Goal: Task Accomplishment & Management: Use online tool/utility

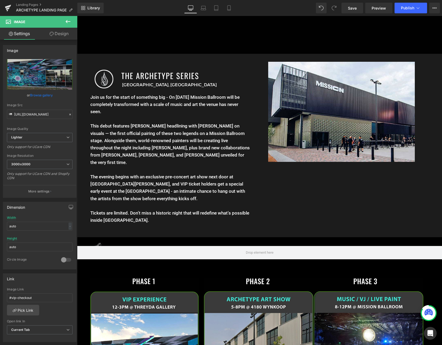
scroll to position [554, 0]
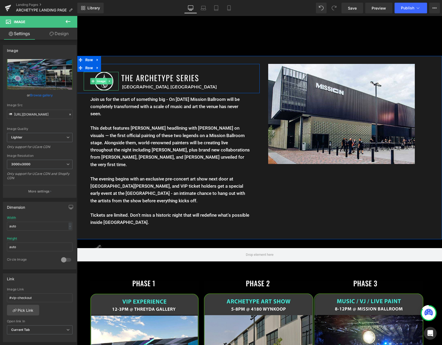
click at [103, 82] on span "Image" at bounding box center [101, 81] width 11 height 6
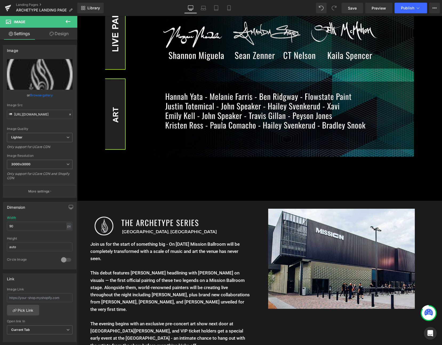
scroll to position [564, 0]
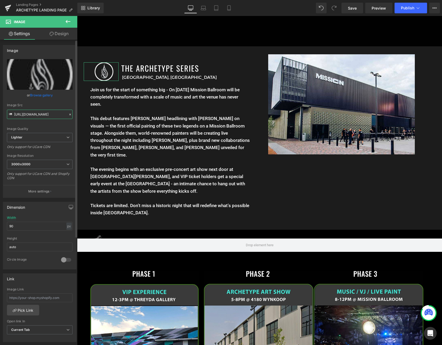
click at [47, 114] on input "[URL][DOMAIN_NAME]" at bounding box center [40, 114] width 66 height 9
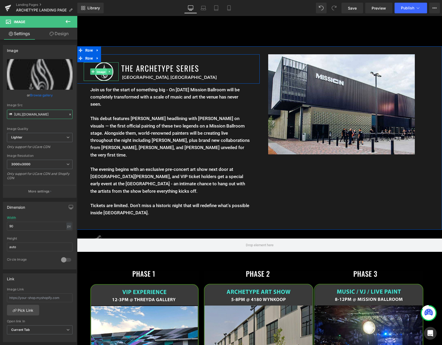
click at [101, 71] on span "Image" at bounding box center [101, 72] width 11 height 6
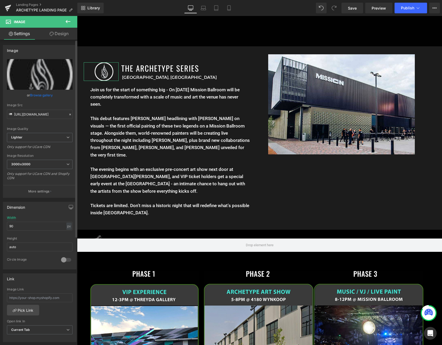
click at [37, 96] on link "Browse gallery" at bounding box center [41, 95] width 23 height 9
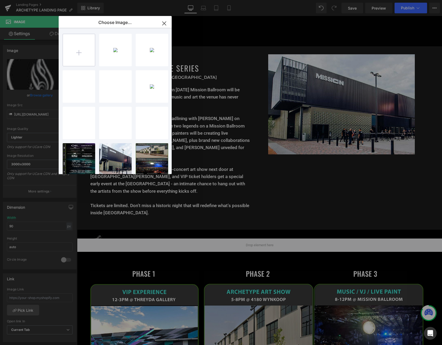
click at [91, 52] on input "file" at bounding box center [79, 50] width 32 height 32
type input "C:\fakepath\archetype_small.jpg"
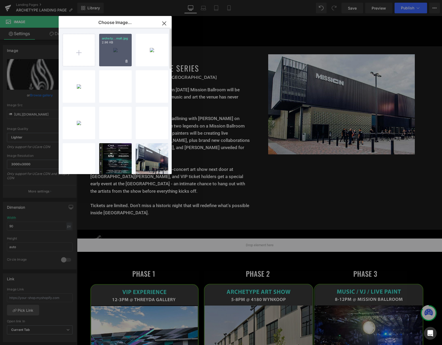
click at [117, 49] on div "archety...mall.jpg 2.96 KB" at bounding box center [115, 50] width 33 height 33
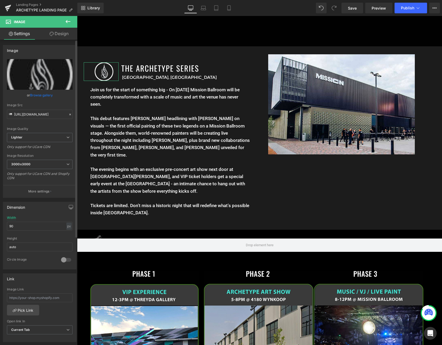
click at [43, 93] on link "Browse gallery" at bounding box center [41, 95] width 23 height 9
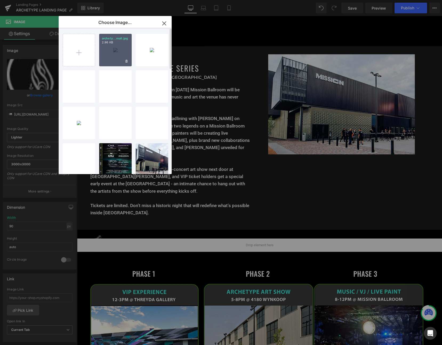
click at [113, 49] on div "archety...mall.jpg 2.96 KB" at bounding box center [115, 50] width 33 height 33
type input "[URL][DOMAIN_NAME]"
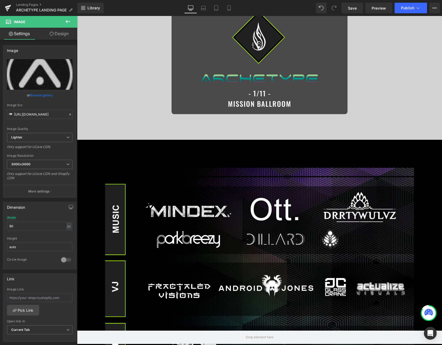
scroll to position [0, 0]
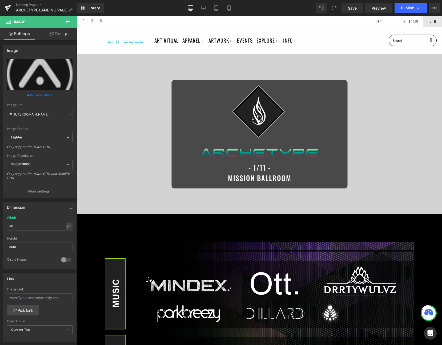
click at [225, 14] on div "Library Desktop Desktop Laptop Tablet Mobile Save Preview Publish Scheduled Vie…" at bounding box center [259, 8] width 365 height 16
click at [227, 8] on icon at bounding box center [228, 7] width 5 height 5
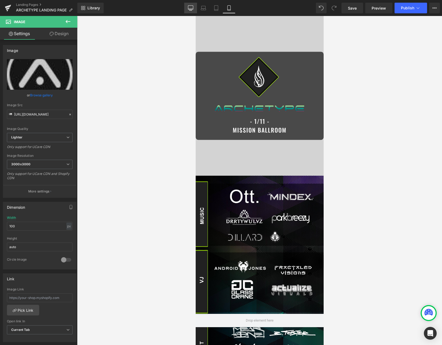
click at [191, 6] on icon at bounding box center [190, 7] width 5 height 5
type input "90"
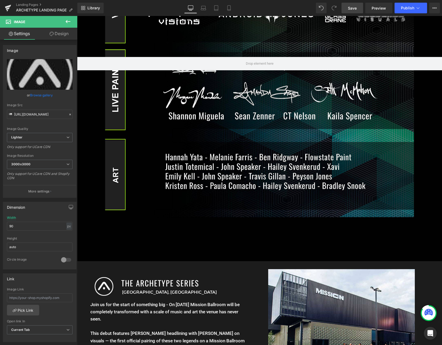
click at [350, 11] on span "Save" at bounding box center [352, 8] width 9 height 6
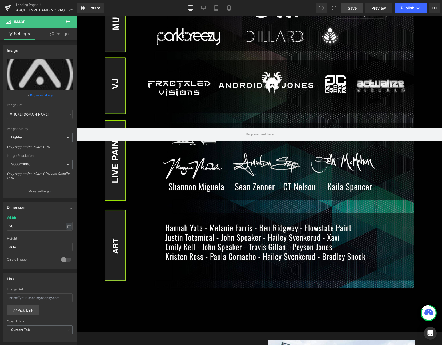
scroll to position [537, 0]
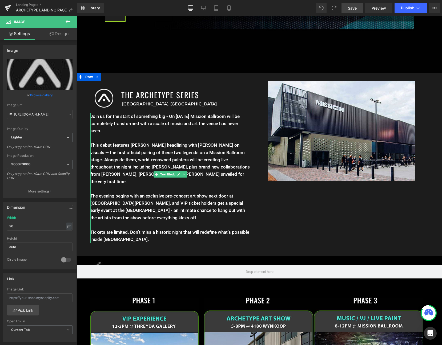
click at [109, 156] on p "This debut features [PERSON_NAME] headlining with [PERSON_NAME] on visuals — th…" at bounding box center [170, 167] width 160 height 51
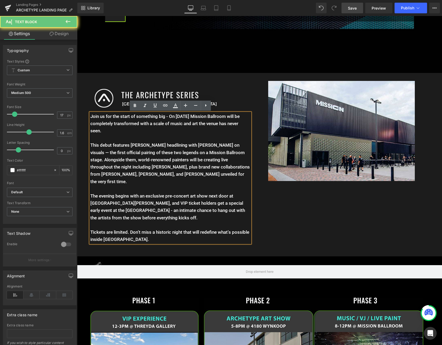
click at [150, 123] on p "Join us for the start of something big - On [DATE] Mission Ballroom will be com…" at bounding box center [170, 124] width 160 height 22
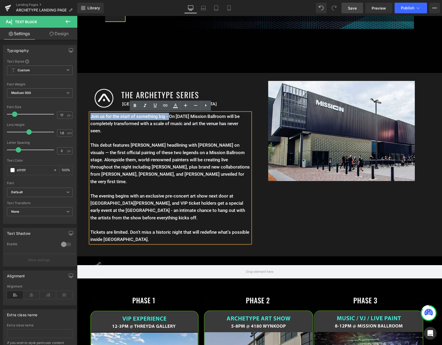
drag, startPoint x: 169, startPoint y: 117, endPoint x: 82, endPoint y: 118, distance: 87.4
click at [82, 118] on div "Image THE ARCHETYPE SERIES Heading [GEOGRAPHIC_DATA], CO Text Block Row Join us…" at bounding box center [168, 163] width 183 height 165
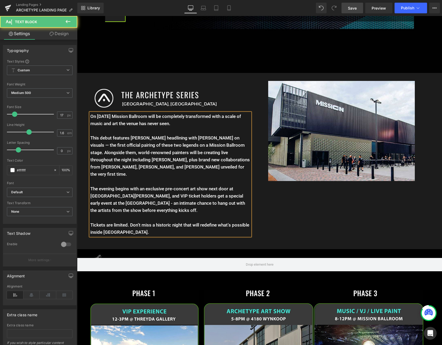
click at [199, 115] on p "On [DATE] Mission Ballroom will be completely transformed with a scale of music…" at bounding box center [170, 120] width 160 height 14
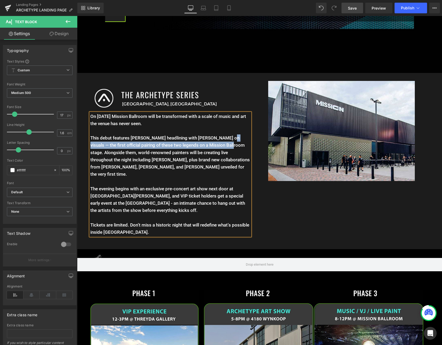
drag, startPoint x: 221, startPoint y: 146, endPoint x: 222, endPoint y: 139, distance: 7.4
click at [222, 139] on p "This debut features [PERSON_NAME] headlining with [PERSON_NAME] on visuals — th…" at bounding box center [170, 160] width 160 height 51
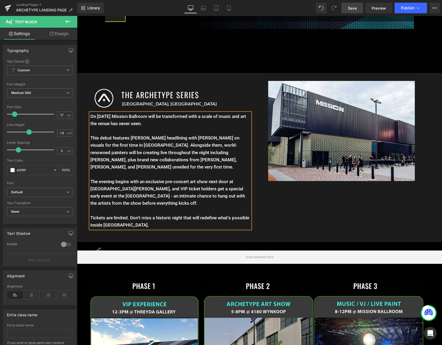
click at [270, 188] on div "Image THE ARCHETYPE SERIES Heading [GEOGRAPHIC_DATA], CO Text Block Row On [DAT…" at bounding box center [259, 157] width 365 height 169
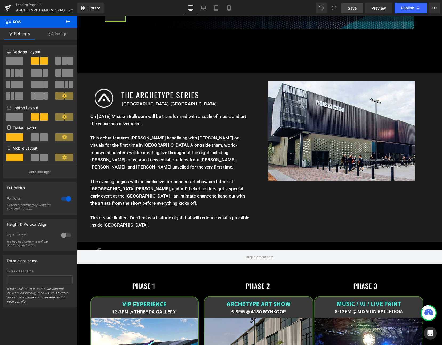
click at [353, 11] on link "Save" at bounding box center [352, 8] width 22 height 11
click at [432, 9] on button "View Live Page View with current Template Save Template to Library Schedule Pub…" at bounding box center [434, 8] width 11 height 11
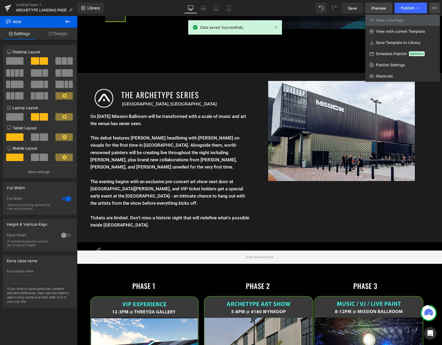
click at [385, 11] on link "Preview" at bounding box center [378, 8] width 27 height 11
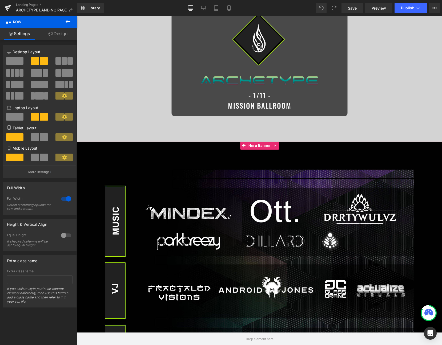
scroll to position [0, 0]
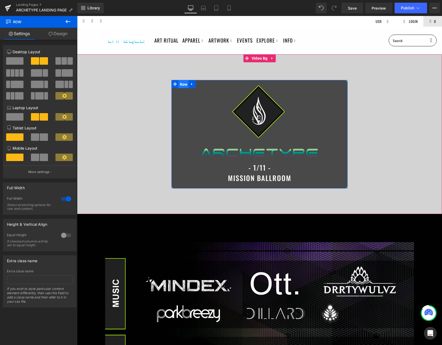
click at [182, 82] on span "Row" at bounding box center [184, 85] width 10 height 8
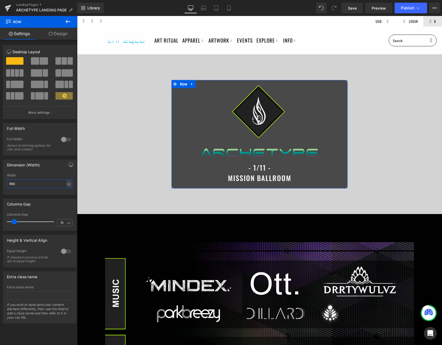
click at [32, 183] on input "660" at bounding box center [40, 184] width 66 height 9
click at [56, 37] on link "Design" at bounding box center [58, 34] width 39 height 12
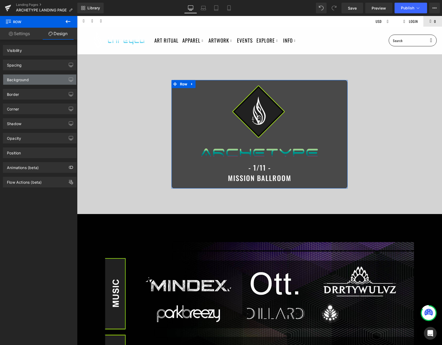
click at [22, 81] on div "Background" at bounding box center [18, 78] width 22 height 7
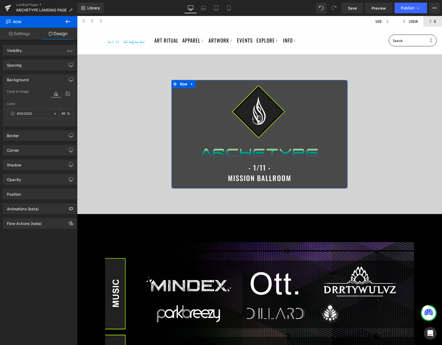
type input "#000000"
click at [62, 114] on input "65" at bounding box center [64, 114] width 5 height 6
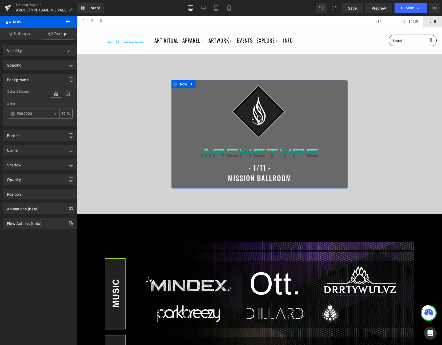
type input "50"
click at [406, 5] on button "Publish" at bounding box center [411, 8] width 33 height 11
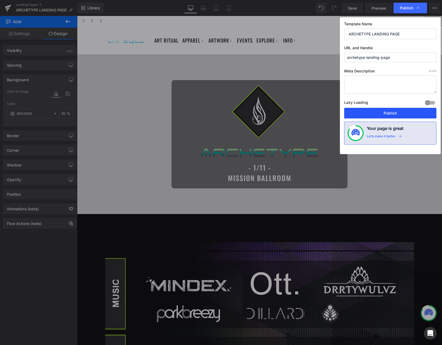
click at [379, 118] on button "Publish" at bounding box center [390, 113] width 92 height 11
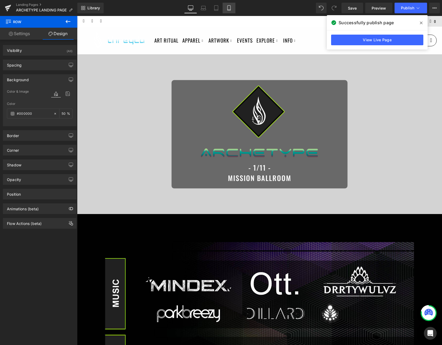
click at [229, 12] on link "Mobile" at bounding box center [229, 8] width 13 height 11
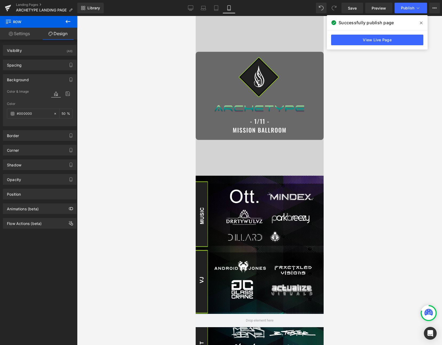
type input "50"
click at [256, 85] on span "Image" at bounding box center [259, 85] width 11 height 6
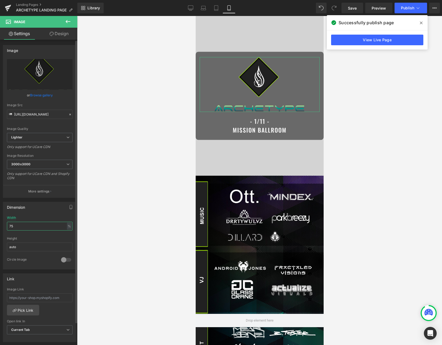
click at [29, 228] on input "75" at bounding box center [40, 226] width 66 height 9
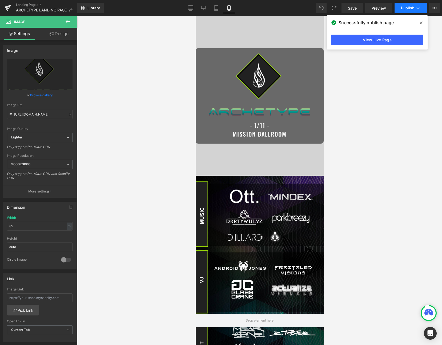
click at [406, 5] on button "Publish" at bounding box center [411, 8] width 33 height 11
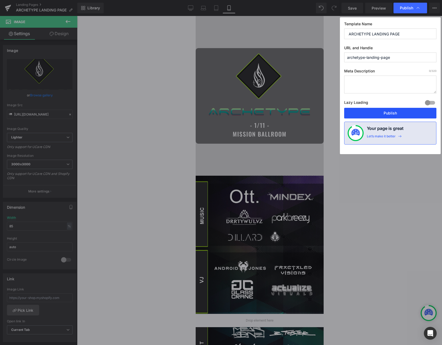
click at [371, 111] on button "Publish" at bounding box center [390, 113] width 92 height 11
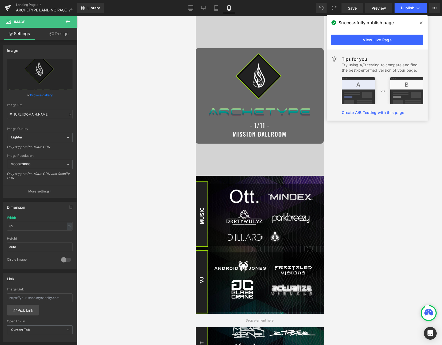
click at [419, 21] on span at bounding box center [421, 23] width 9 height 9
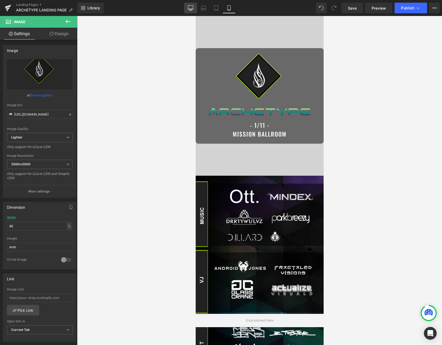
click at [194, 6] on link "Desktop" at bounding box center [190, 8] width 13 height 11
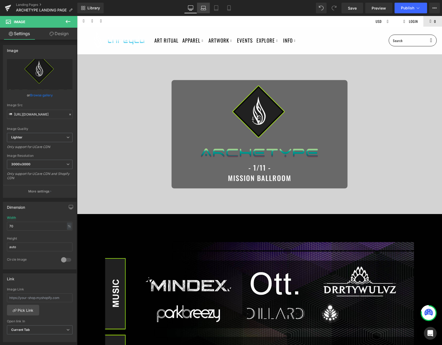
click at [200, 10] on link "Laptop" at bounding box center [203, 8] width 13 height 11
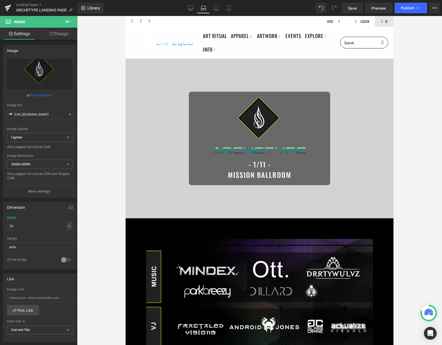
scroll to position [11, 0]
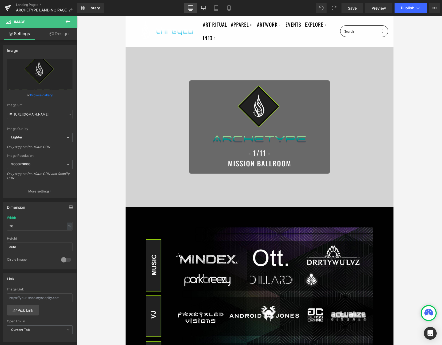
click at [190, 11] on link "Desktop" at bounding box center [190, 8] width 13 height 11
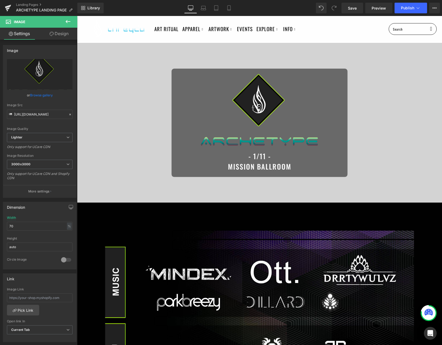
scroll to position [0, 0]
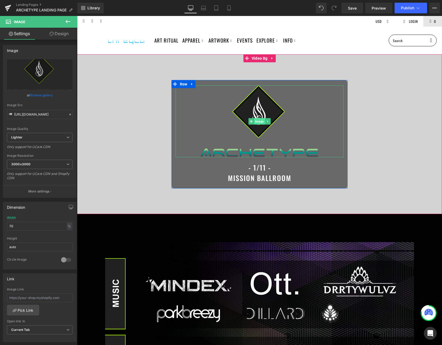
click at [256, 121] on span "Image" at bounding box center [259, 121] width 11 height 6
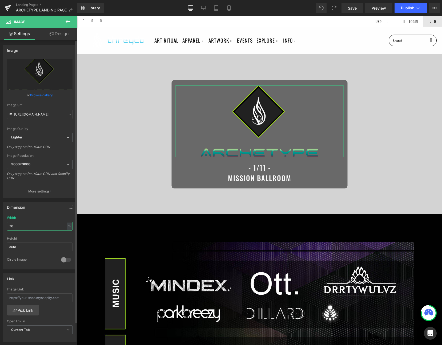
click at [41, 230] on input "70" at bounding box center [40, 226] width 66 height 9
click at [39, 229] on input "70" at bounding box center [40, 226] width 66 height 9
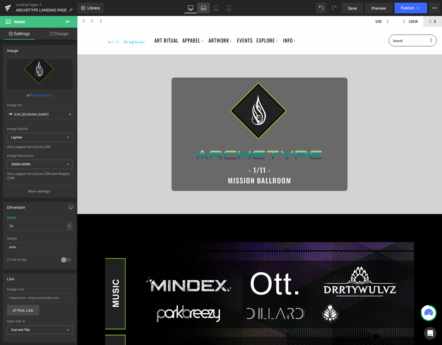
click at [203, 7] on icon at bounding box center [203, 7] width 5 height 5
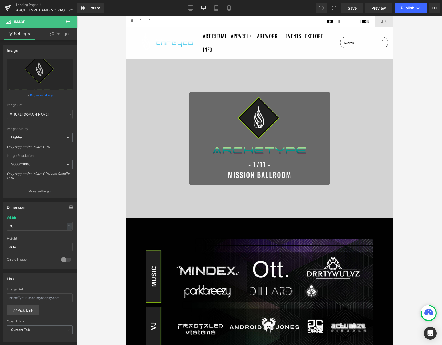
scroll to position [12, 0]
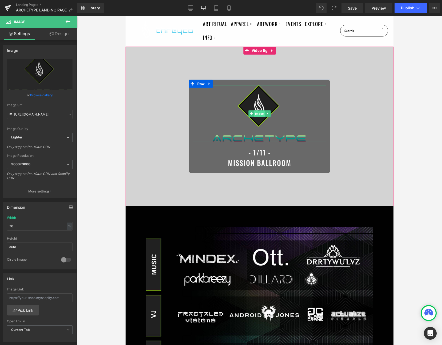
click at [257, 115] on span "Image" at bounding box center [259, 114] width 11 height 6
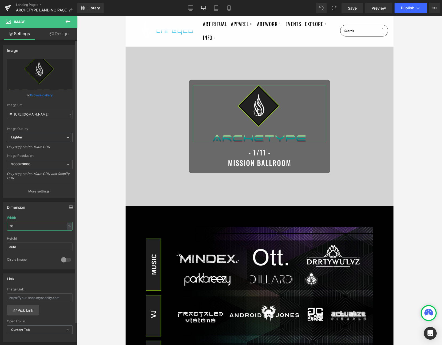
click at [33, 227] on input "70" at bounding box center [40, 226] width 66 height 9
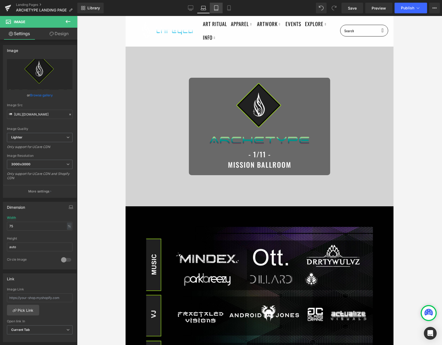
click at [218, 5] on link "Tablet" at bounding box center [216, 8] width 13 height 11
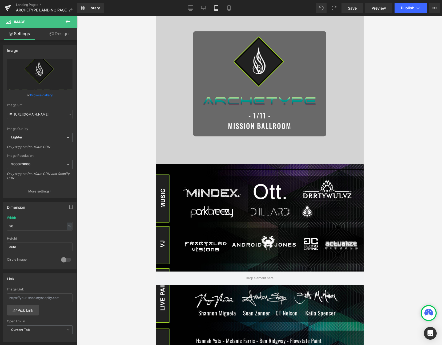
scroll to position [0, 0]
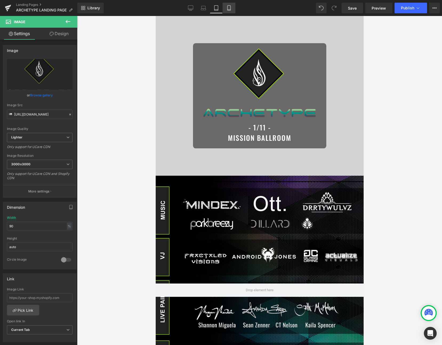
click at [227, 6] on icon at bounding box center [228, 7] width 5 height 5
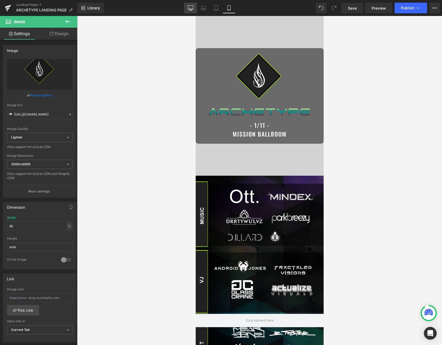
click at [190, 9] on icon at bounding box center [190, 7] width 5 height 5
type input "75"
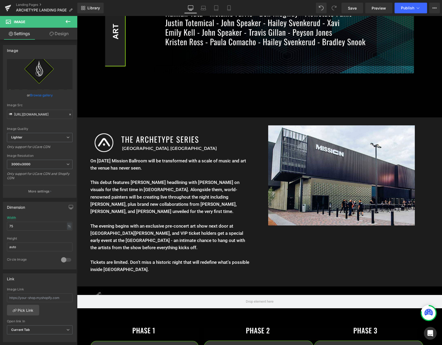
scroll to position [500, 0]
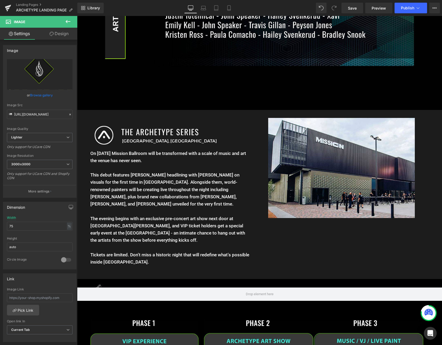
click at [126, 199] on p "This debut features [PERSON_NAME] headlining with [PERSON_NAME] on visuals for …" at bounding box center [170, 193] width 160 height 43
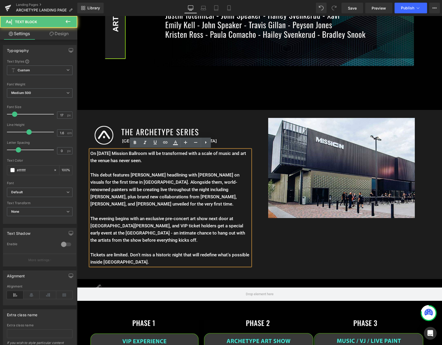
click at [115, 207] on p "This debut features [PERSON_NAME] headlining with [PERSON_NAME] on visuals for …" at bounding box center [170, 193] width 160 height 43
click at [113, 211] on p "This debut features [PERSON_NAME] headlining with [PERSON_NAME] on visuals for …" at bounding box center [170, 193] width 160 height 43
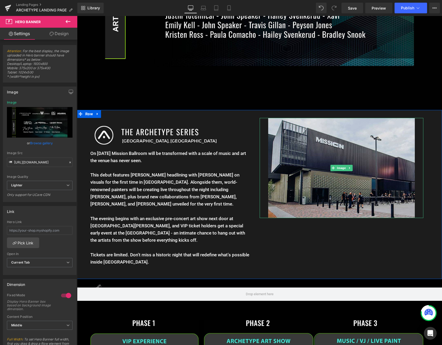
scroll to position [0, 0]
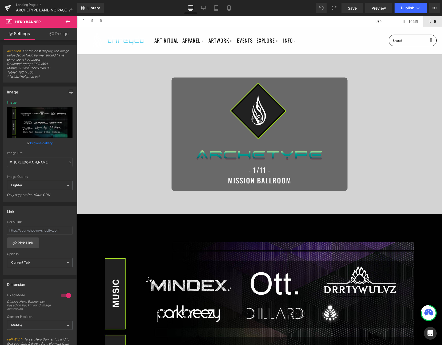
click at [364, 11] on div "Save Preview Publish Scheduled View Live Page View with current Template Save T…" at bounding box center [390, 8] width 103 height 11
click at [360, 10] on link "Save" at bounding box center [352, 8] width 22 height 11
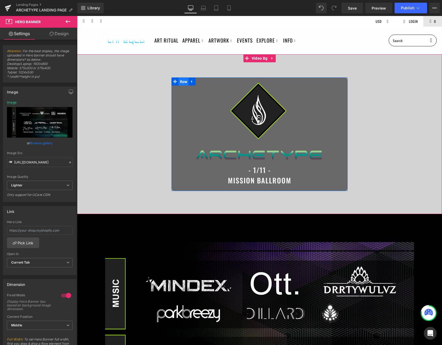
click at [183, 81] on span "Row" at bounding box center [184, 82] width 10 height 8
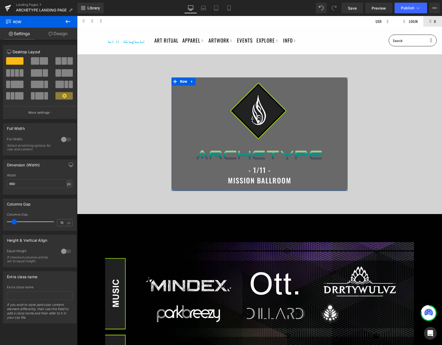
click at [66, 184] on div "px" at bounding box center [68, 183] width 5 height 7
click at [43, 181] on input "660" at bounding box center [40, 184] width 66 height 9
click at [67, 186] on div "px" at bounding box center [68, 183] width 5 height 7
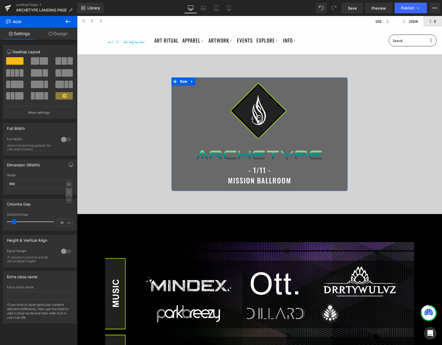
click at [66, 194] on li "%" at bounding box center [69, 192] width 7 height 8
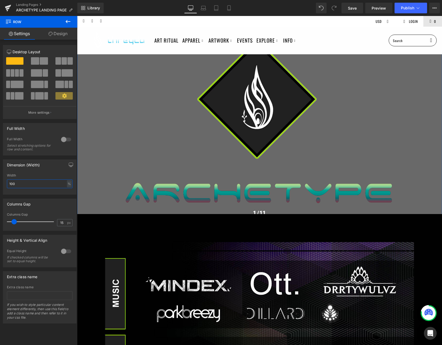
click at [42, 185] on input "100" at bounding box center [40, 184] width 66 height 9
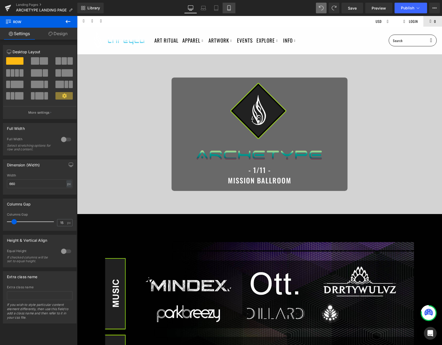
click at [228, 7] on icon at bounding box center [228, 7] width 5 height 5
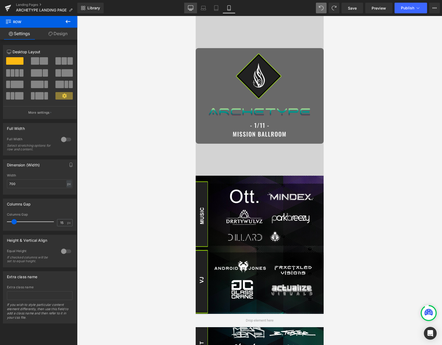
click at [193, 7] on icon at bounding box center [190, 7] width 5 height 5
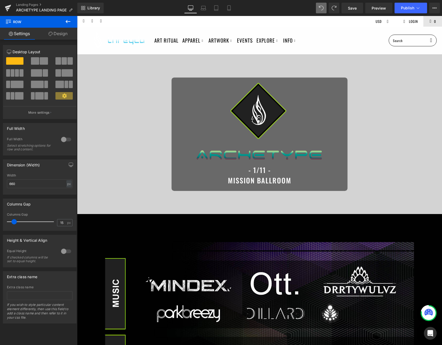
scroll to position [24, 0]
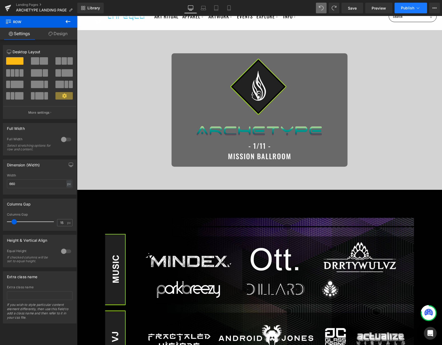
click at [407, 10] on span "Publish" at bounding box center [407, 8] width 13 height 4
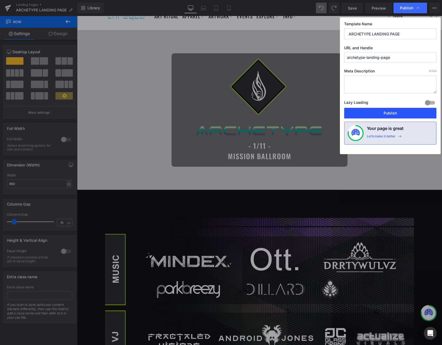
drag, startPoint x: 370, startPoint y: 109, endPoint x: 294, endPoint y: 93, distance: 77.6
click at [370, 109] on button "Publish" at bounding box center [390, 113] width 92 height 11
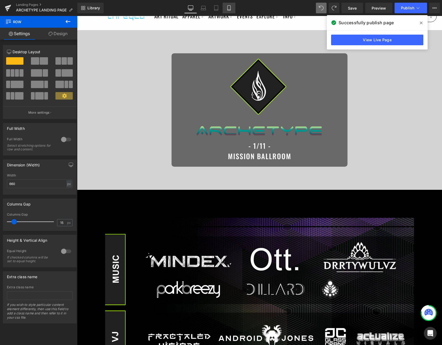
click at [231, 11] on link "Mobile" at bounding box center [229, 8] width 13 height 11
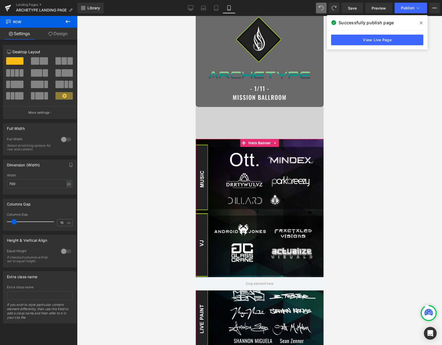
scroll to position [0, 0]
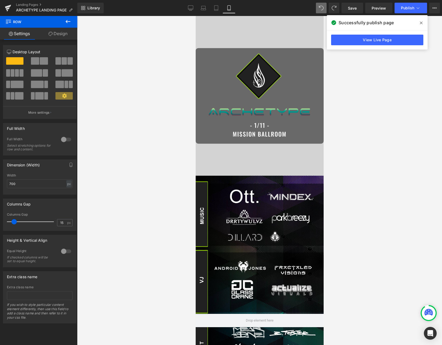
click at [424, 25] on span at bounding box center [421, 23] width 9 height 9
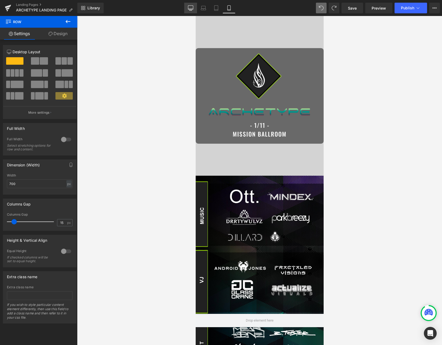
click at [190, 7] on icon at bounding box center [190, 7] width 5 height 5
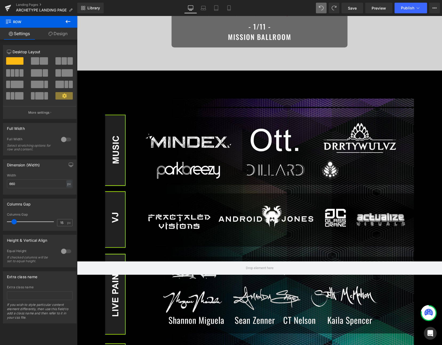
scroll to position [142, 0]
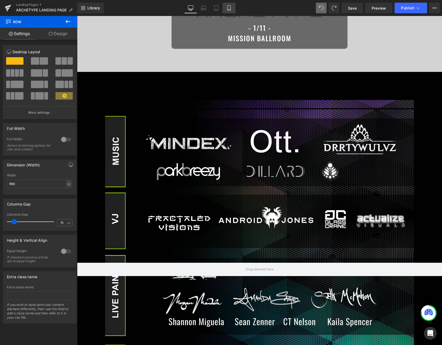
click at [232, 11] on link "Mobile" at bounding box center [229, 8] width 13 height 11
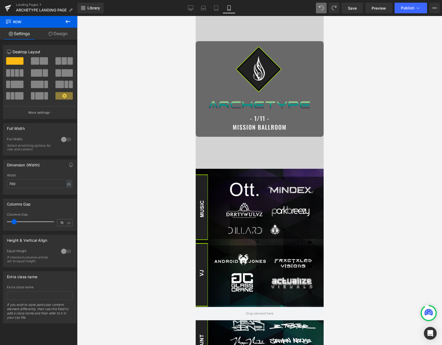
scroll to position [13, 0]
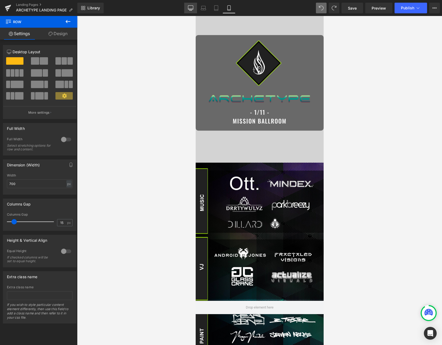
click at [192, 6] on icon at bounding box center [190, 8] width 5 height 4
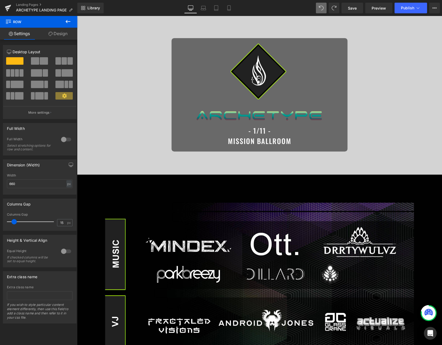
scroll to position [0, 0]
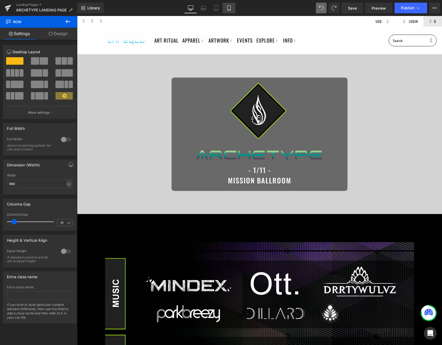
click at [232, 10] on link "Mobile" at bounding box center [229, 8] width 13 height 11
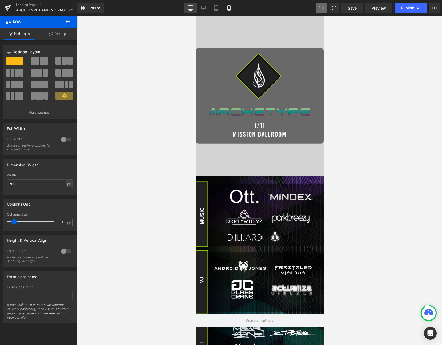
click at [193, 9] on icon at bounding box center [190, 7] width 5 height 5
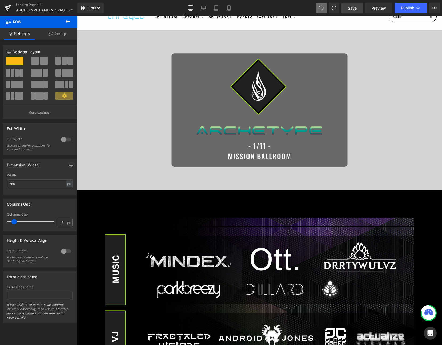
click at [352, 11] on span "Save" at bounding box center [352, 8] width 9 height 6
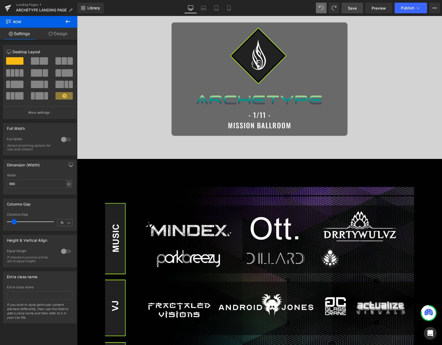
scroll to position [0, 0]
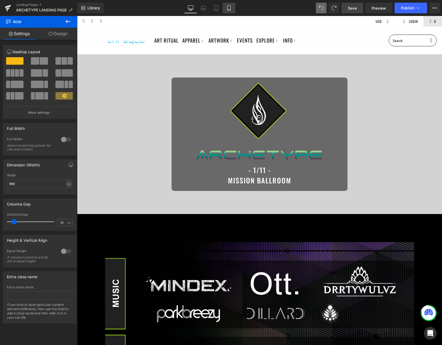
click at [229, 9] on icon at bounding box center [228, 7] width 5 height 5
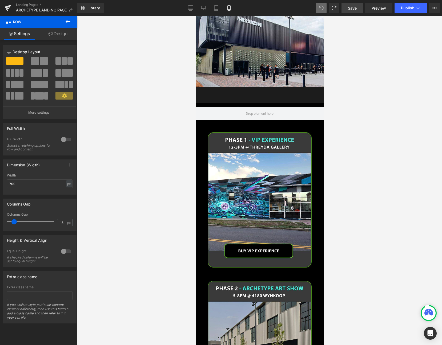
scroll to position [681, 0]
click at [191, 10] on icon at bounding box center [190, 7] width 5 height 5
type input "660"
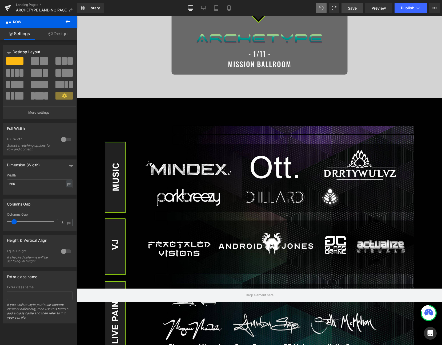
scroll to position [114, 0]
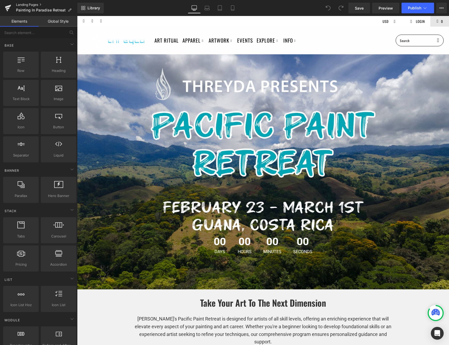
click at [30, 5] on link "Landing Pages" at bounding box center [46, 5] width 61 height 4
